Goal: Task Accomplishment & Management: Manage account settings

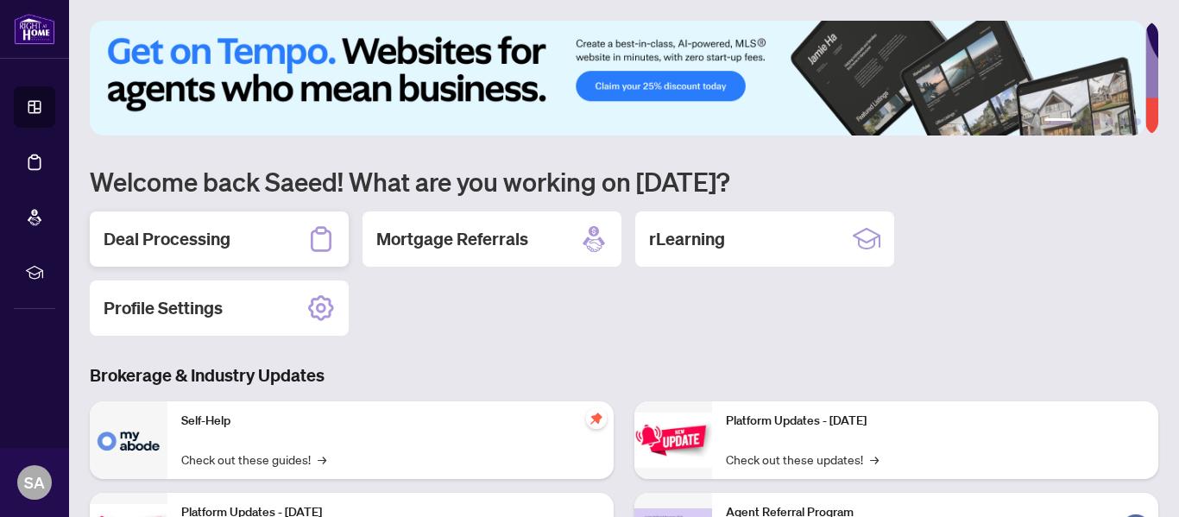
click at [185, 241] on h2 "Deal Processing" at bounding box center [167, 239] width 127 height 24
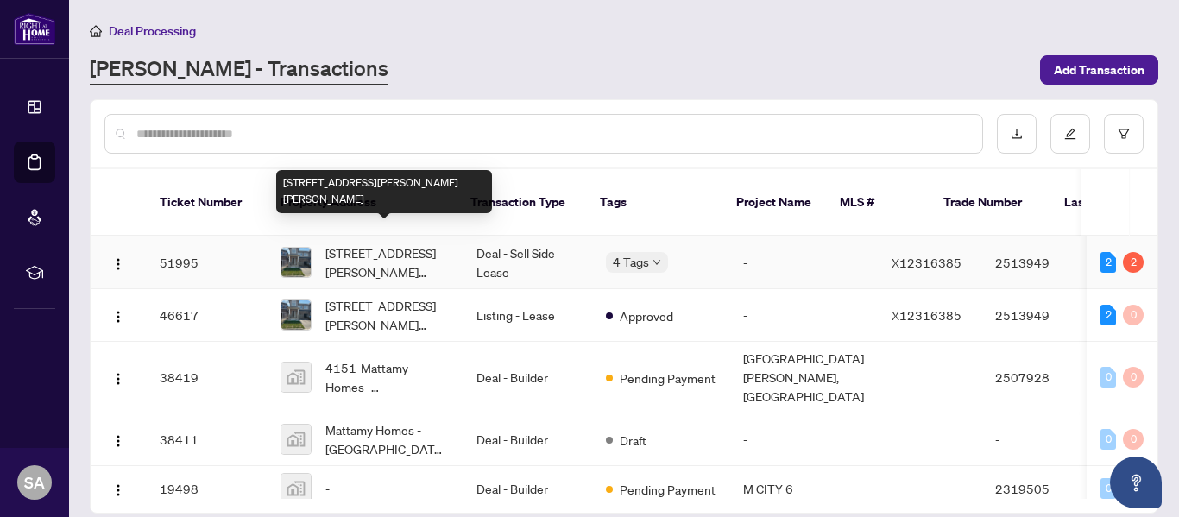
click at [349, 243] on span "[STREET_ADDRESS][PERSON_NAME][PERSON_NAME]" at bounding box center [386, 262] width 123 height 38
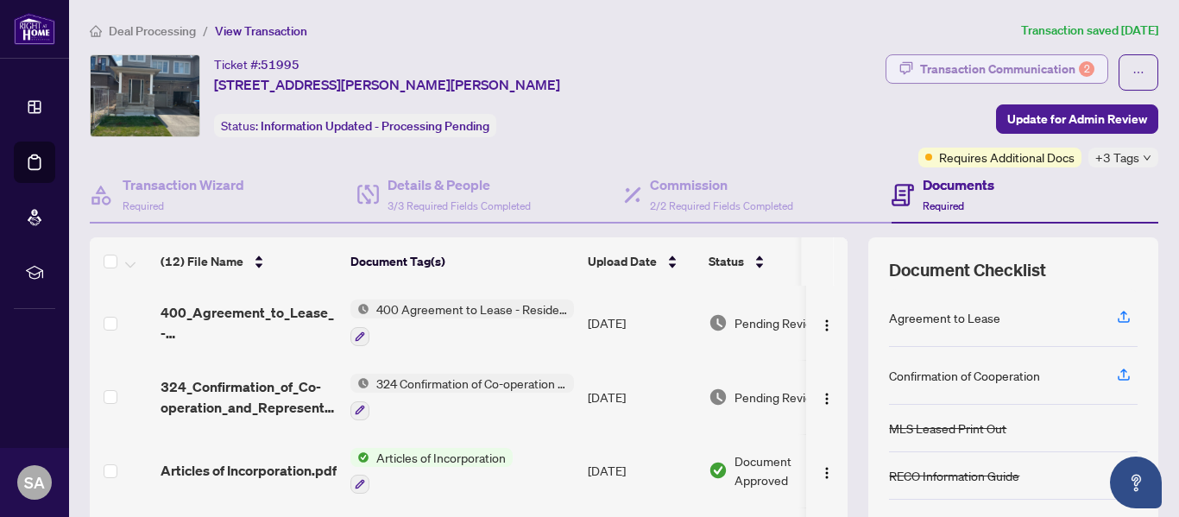
click at [1019, 70] on div "Transaction Communication 2" at bounding box center [1007, 69] width 174 height 28
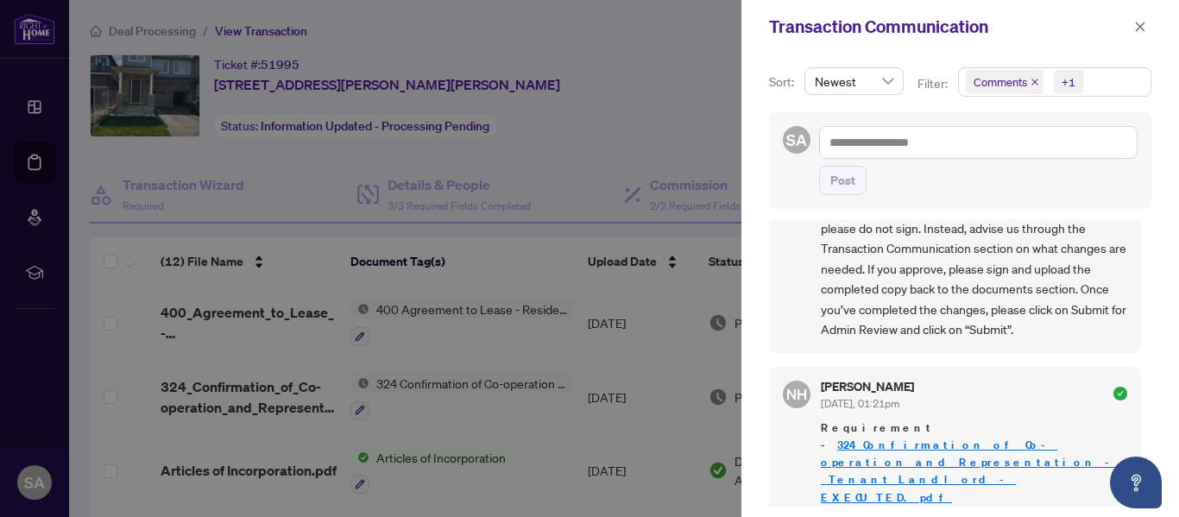
scroll to position [1726, 0]
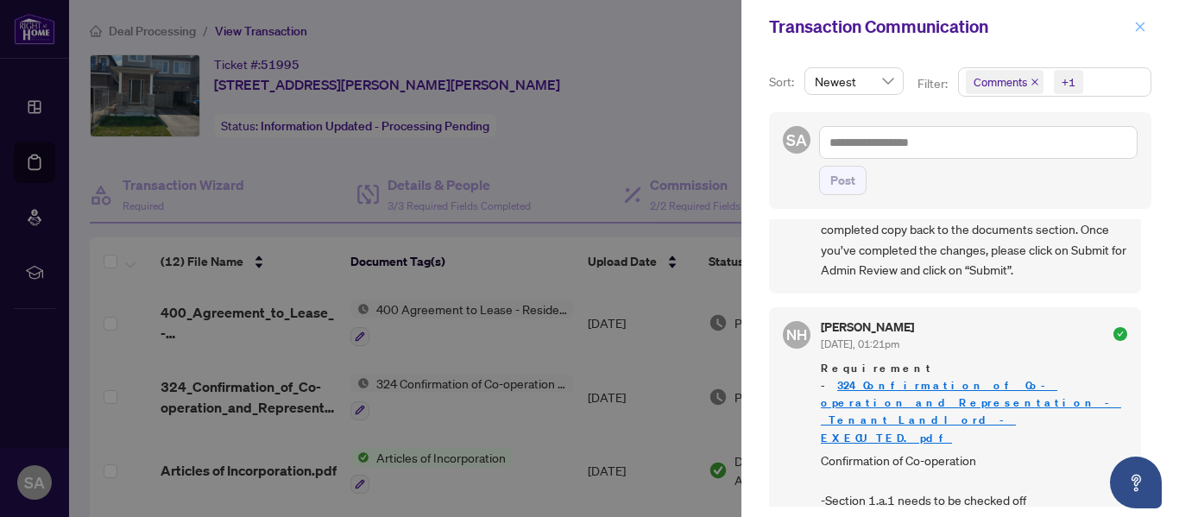
click at [1139, 25] on icon "close" at bounding box center [1140, 27] width 12 height 12
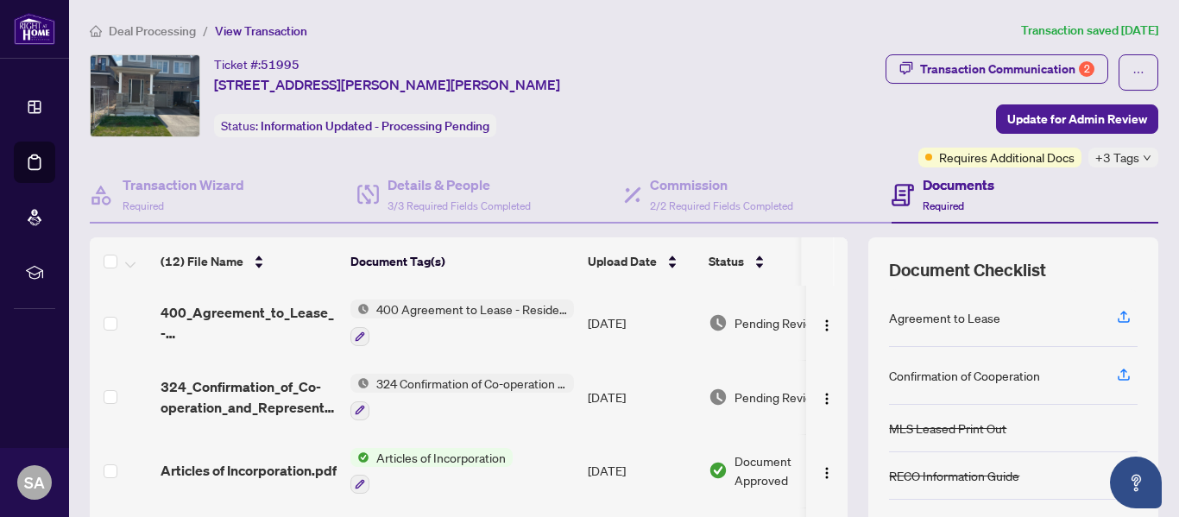
click at [250, 26] on span "View Transaction" at bounding box center [261, 31] width 92 height 16
click at [250, 28] on span "View Transaction" at bounding box center [261, 31] width 92 height 16
click at [254, 28] on span "View Transaction" at bounding box center [261, 31] width 92 height 16
